Goal: Find specific page/section: Find specific page/section

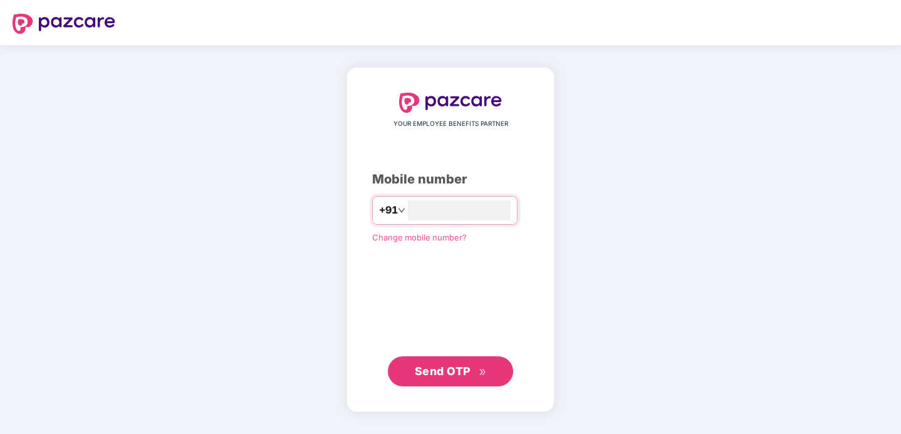
type input "**********"
click at [452, 371] on span "Send OTP" at bounding box center [443, 370] width 56 height 13
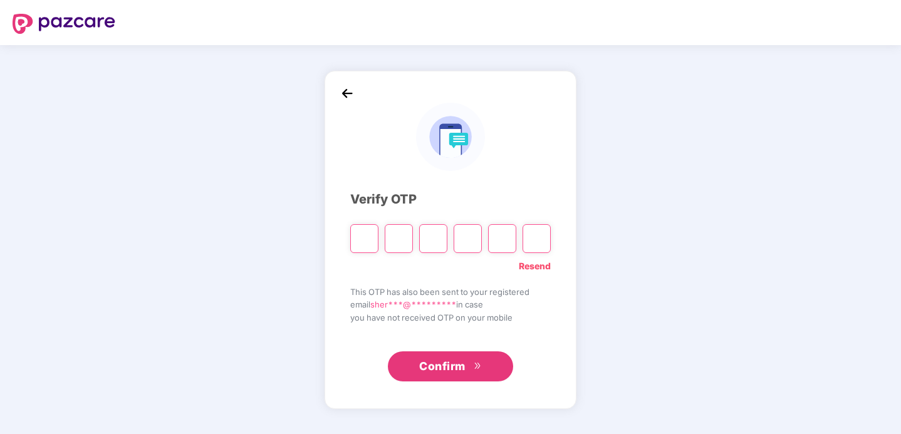
paste input "*"
type input "*"
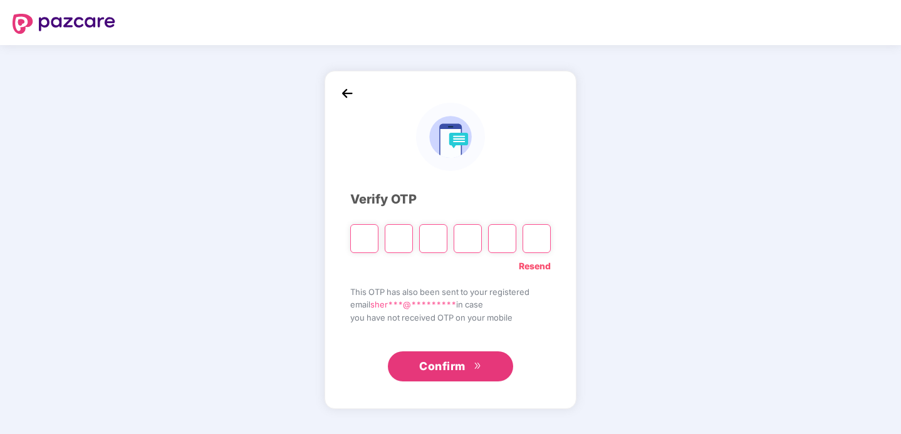
type input "*"
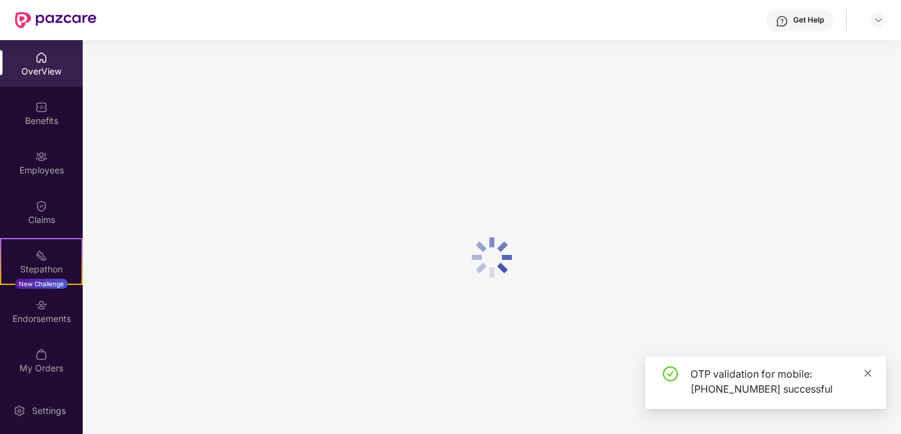
click at [867, 374] on icon "close" at bounding box center [867, 372] width 7 height 7
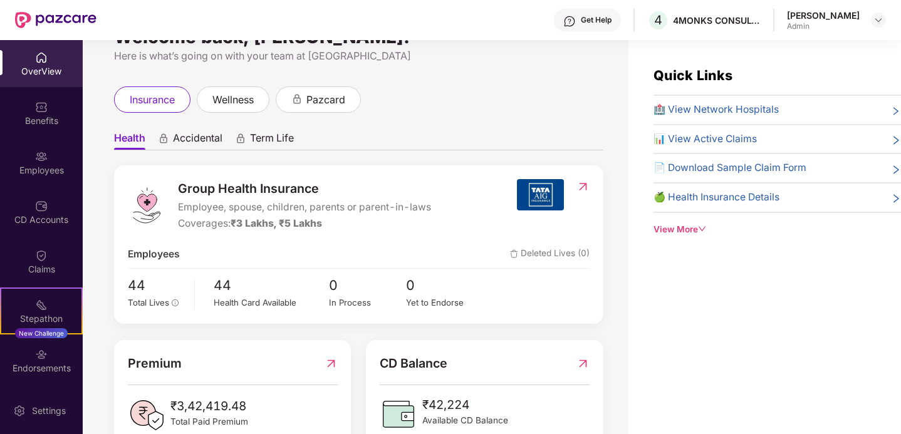
scroll to position [34, 0]
click at [881, 24] on img at bounding box center [878, 20] width 10 height 10
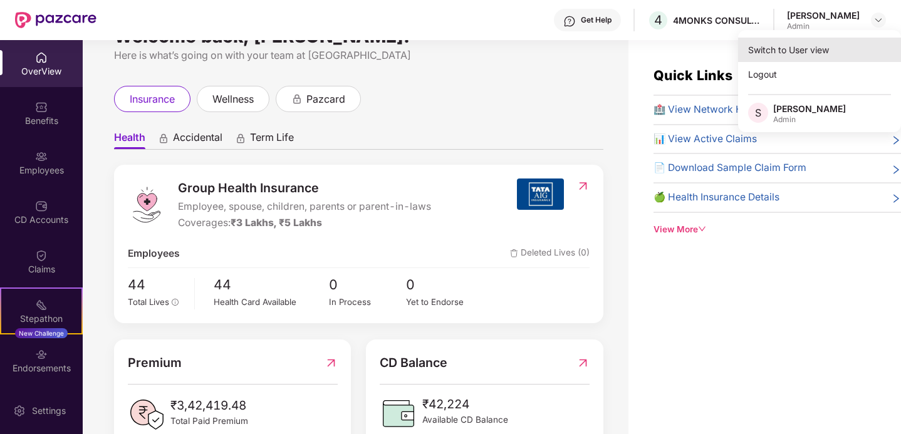
click at [783, 53] on div "Switch to User view" at bounding box center [819, 50] width 163 height 24
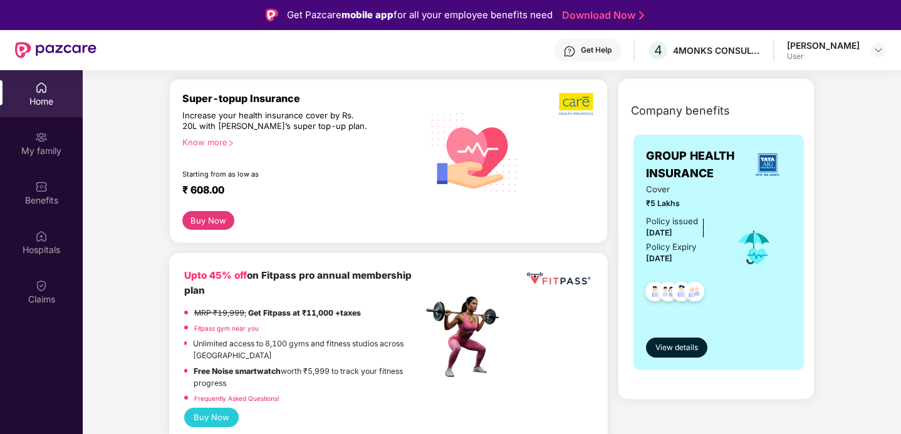
scroll to position [150, 0]
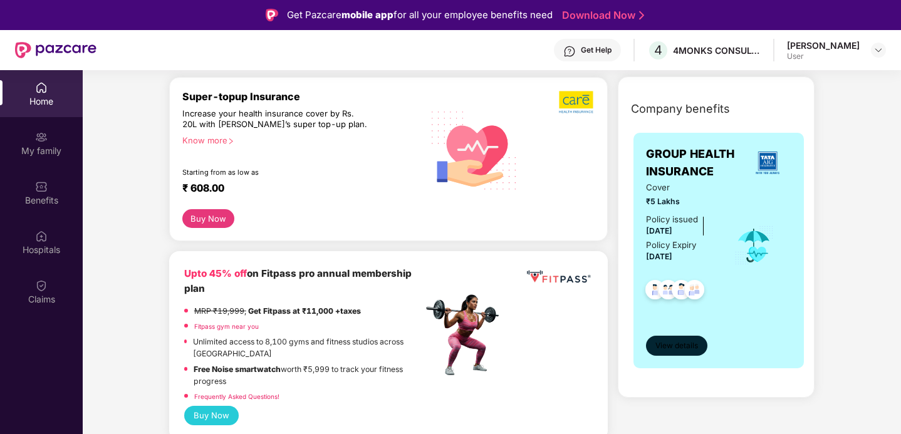
click at [680, 343] on span "View details" at bounding box center [676, 346] width 43 height 12
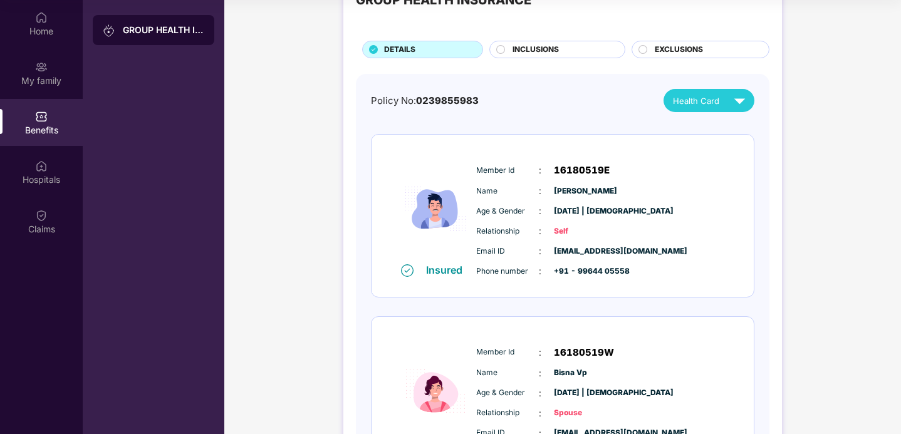
scroll to position [6, 0]
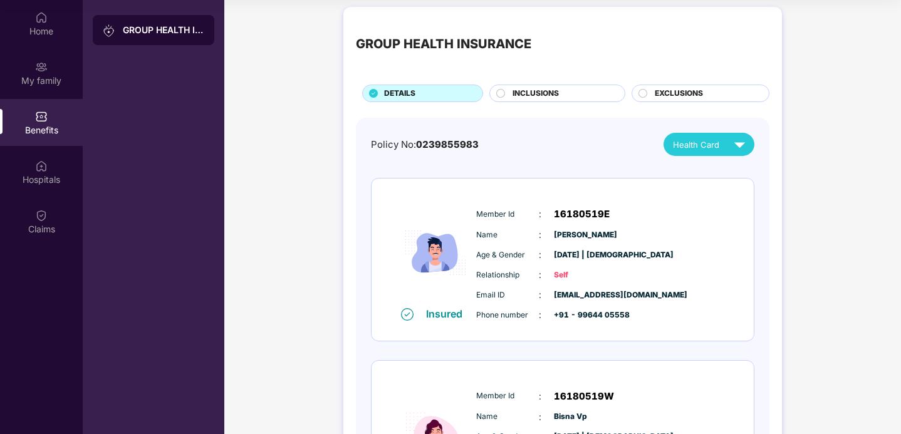
click at [738, 149] on img at bounding box center [739, 144] width 22 height 22
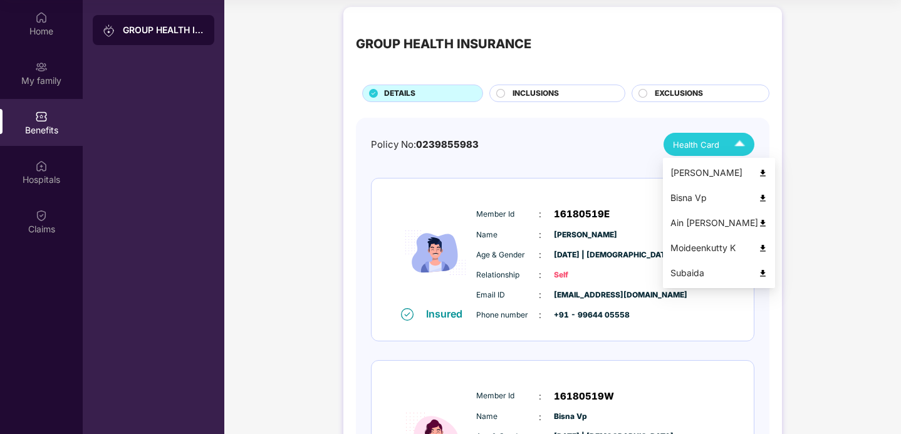
click at [758, 175] on img at bounding box center [762, 172] width 9 height 9
click at [758, 200] on img at bounding box center [762, 198] width 9 height 9
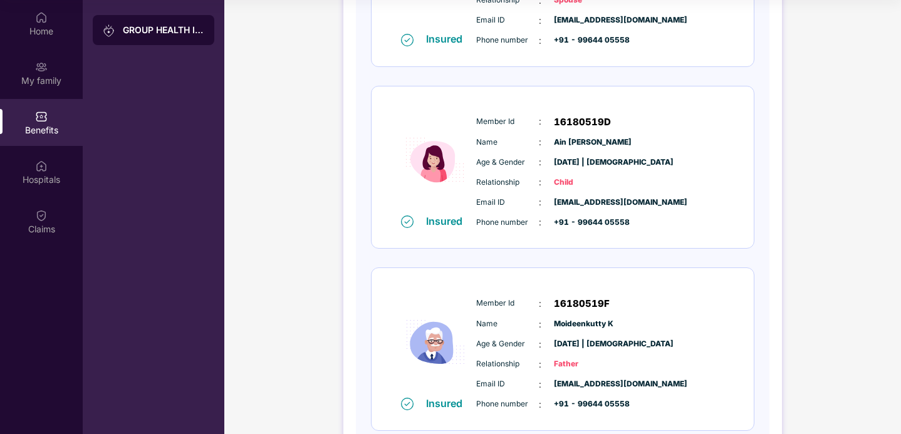
scroll to position [464, 0]
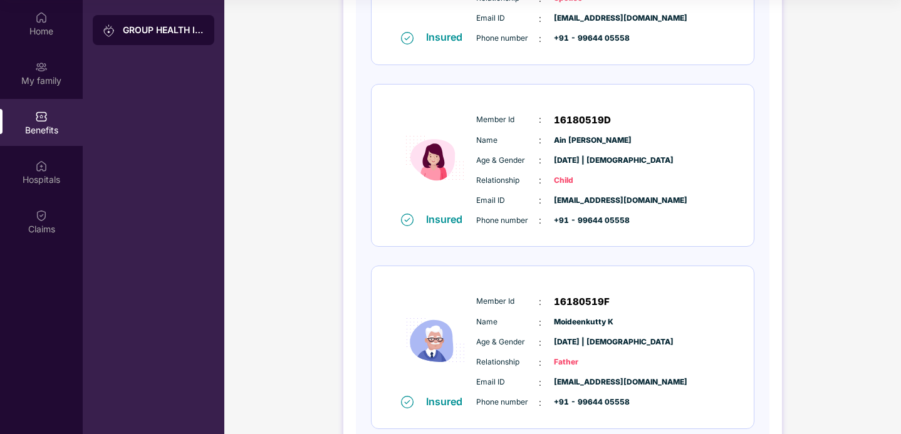
click at [719, 120] on div "Member Id : 16180519D" at bounding box center [600, 120] width 249 height 15
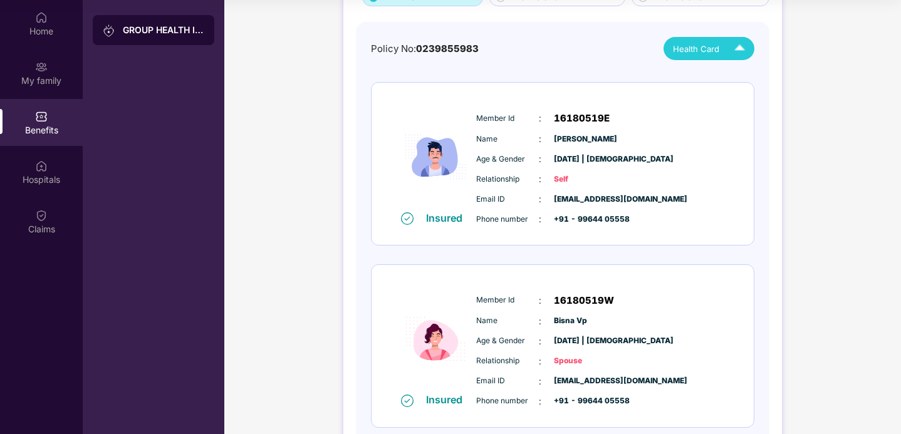
scroll to position [94, 0]
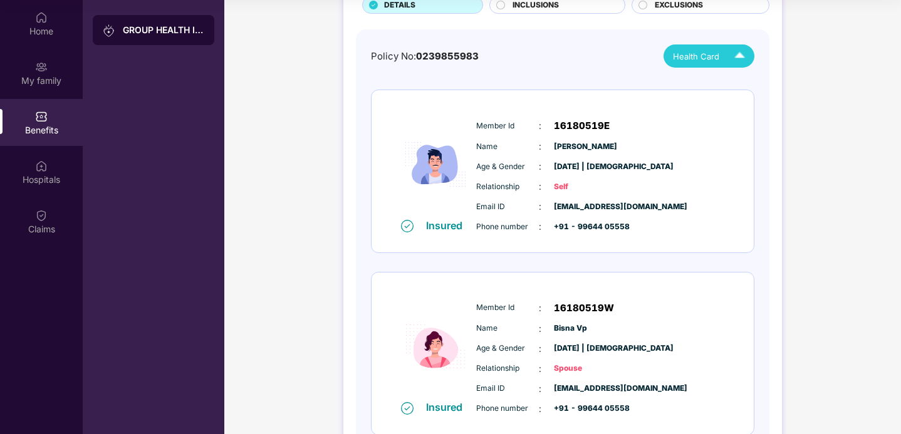
click at [725, 59] on div "Health Card" at bounding box center [712, 56] width 78 height 22
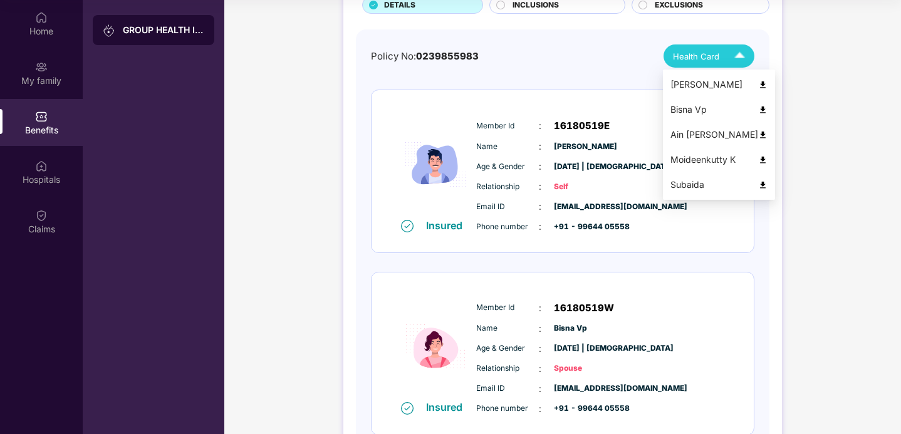
click at [758, 134] on img at bounding box center [762, 134] width 9 height 9
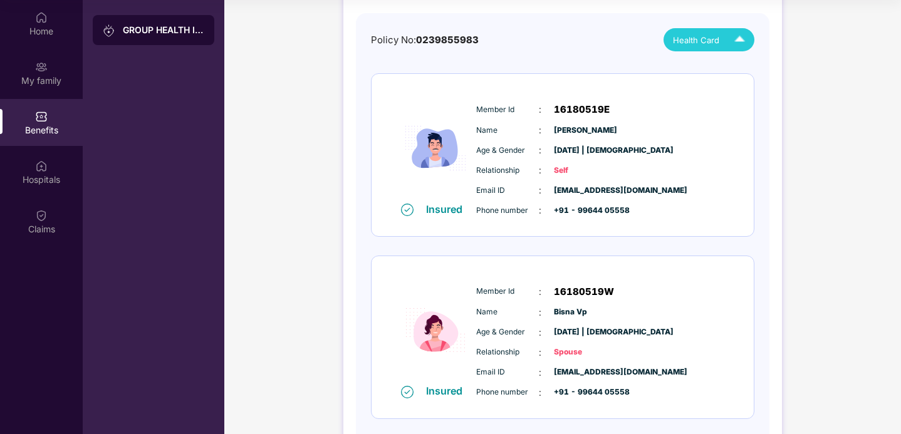
scroll to position [61, 0]
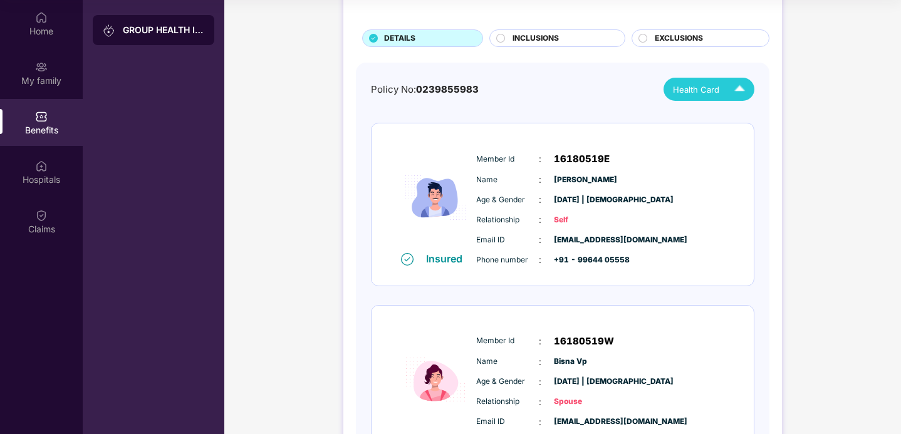
click at [725, 89] on div "Health Card" at bounding box center [712, 89] width 78 height 22
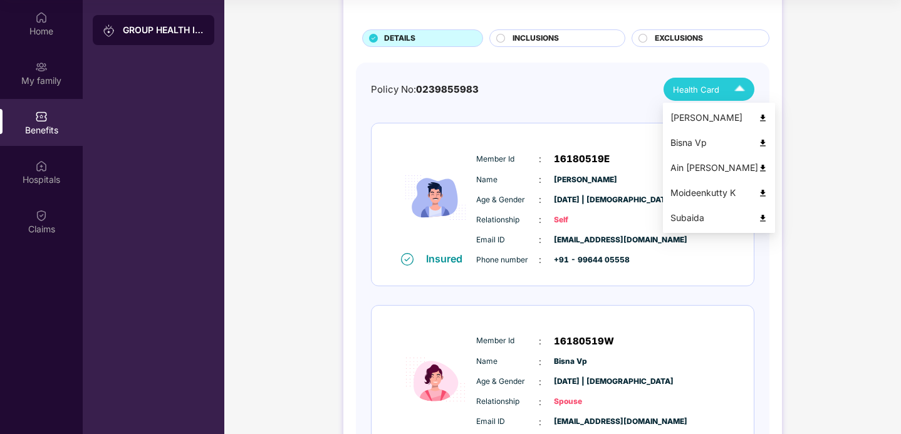
click at [758, 192] on img at bounding box center [762, 193] width 9 height 9
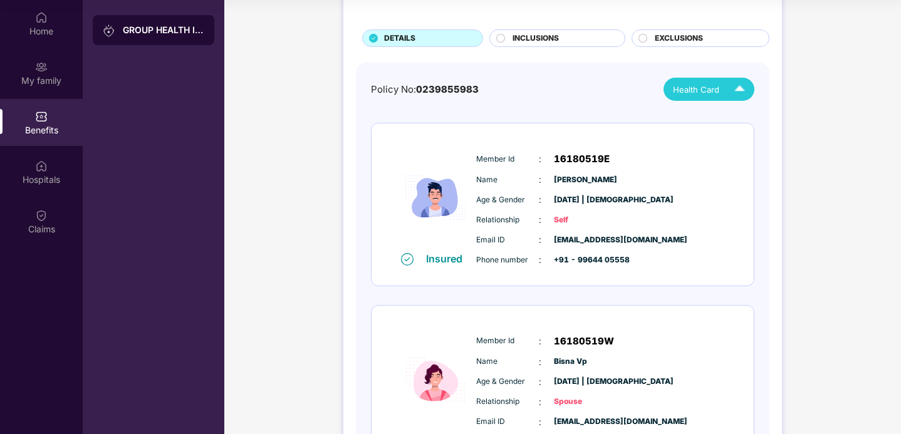
click at [729, 91] on img at bounding box center [739, 89] width 22 height 22
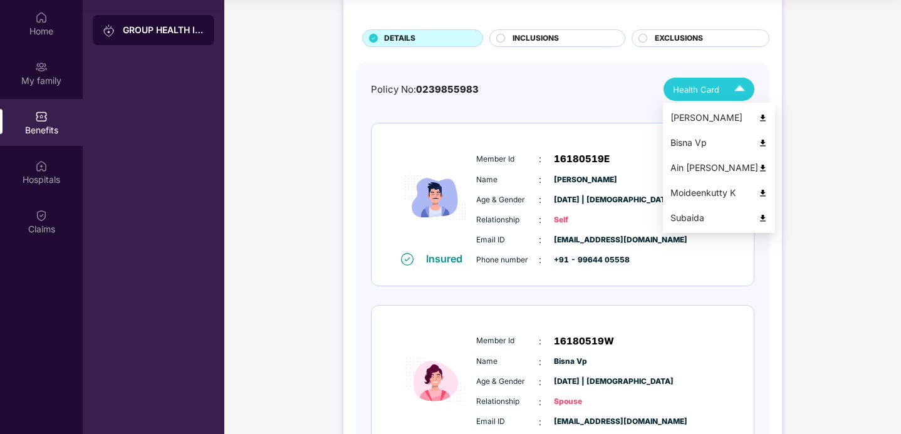
click at [758, 218] on img at bounding box center [762, 218] width 9 height 9
